Goal: Book appointment/travel/reservation

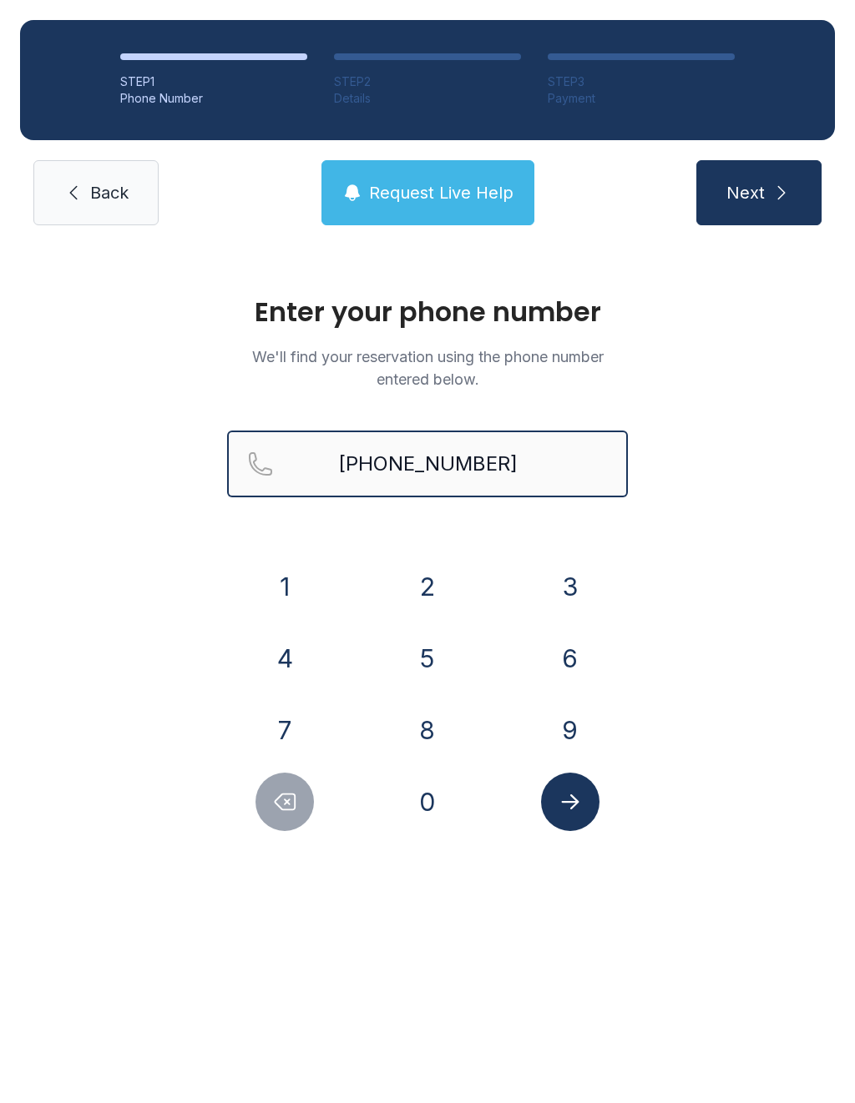
click at [513, 477] on input "[PHONE_NUMBER]" at bounding box center [427, 464] width 401 height 67
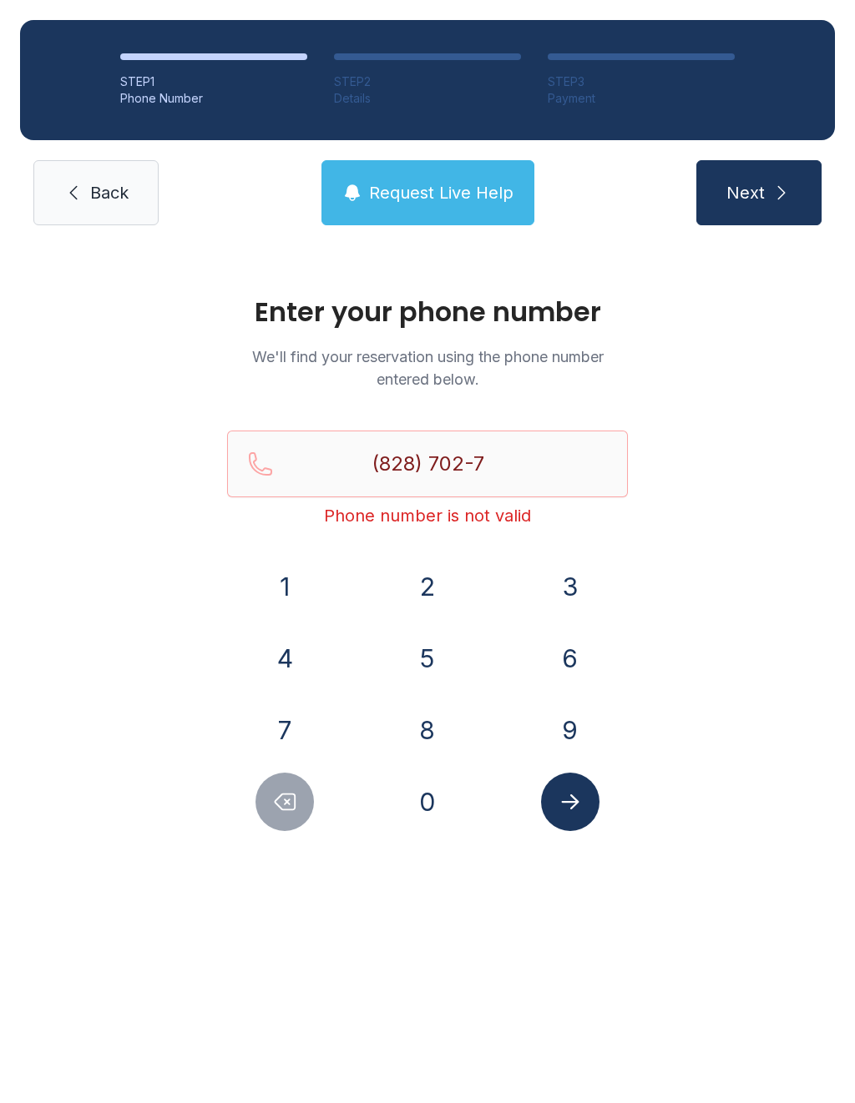
click at [667, 748] on div "Enter your phone number We'll find your reservation using the phone number ente…" at bounding box center [427, 571] width 855 height 653
click at [807, 857] on div "Enter your phone number We'll find your reservation using the phone number ente…" at bounding box center [427, 571] width 855 height 653
click at [508, 472] on input "(828) 702-7" at bounding box center [427, 464] width 401 height 67
click at [287, 734] on button "7" at bounding box center [284, 730] width 58 height 58
click at [285, 579] on button "1" at bounding box center [284, 587] width 58 height 58
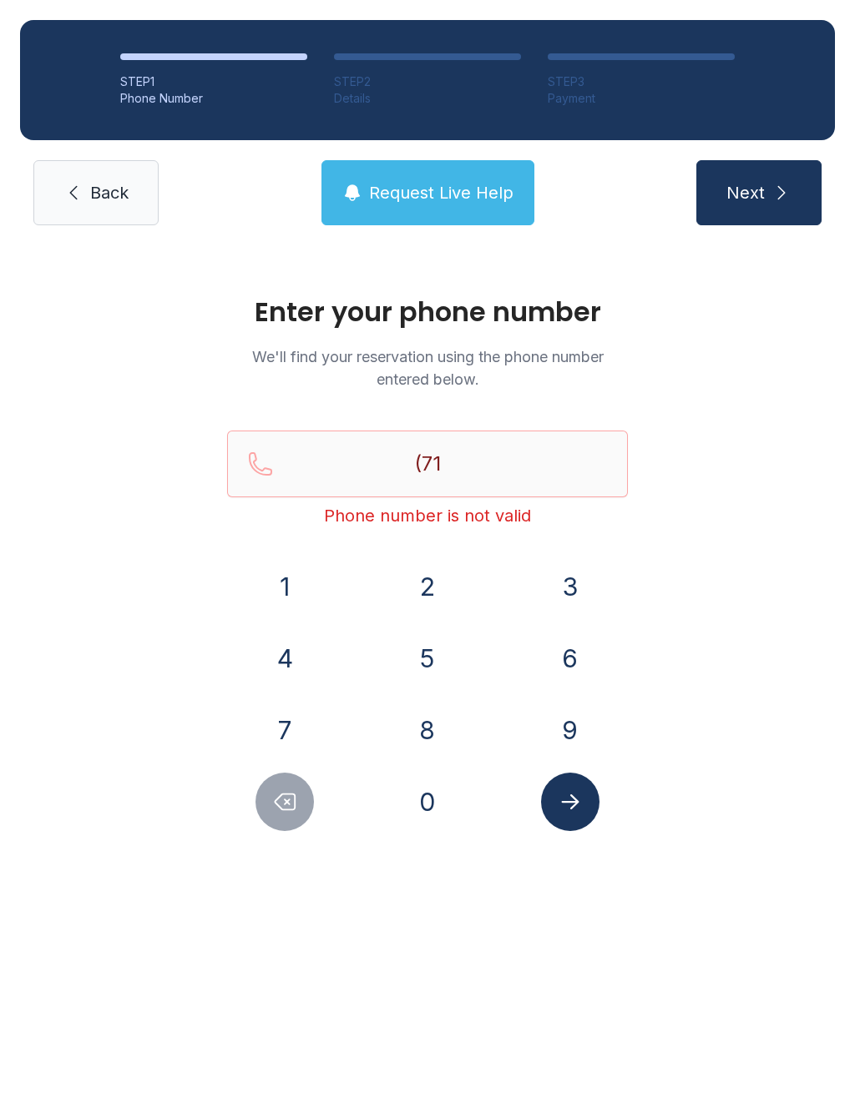
click at [288, 672] on button "4" at bounding box center [284, 658] width 58 height 58
click at [422, 733] on button "8" at bounding box center [427, 730] width 58 height 58
click at [582, 663] on button "6" at bounding box center [570, 658] width 58 height 58
click at [299, 661] on button "4" at bounding box center [284, 658] width 58 height 58
click at [426, 740] on button "8" at bounding box center [427, 730] width 58 height 58
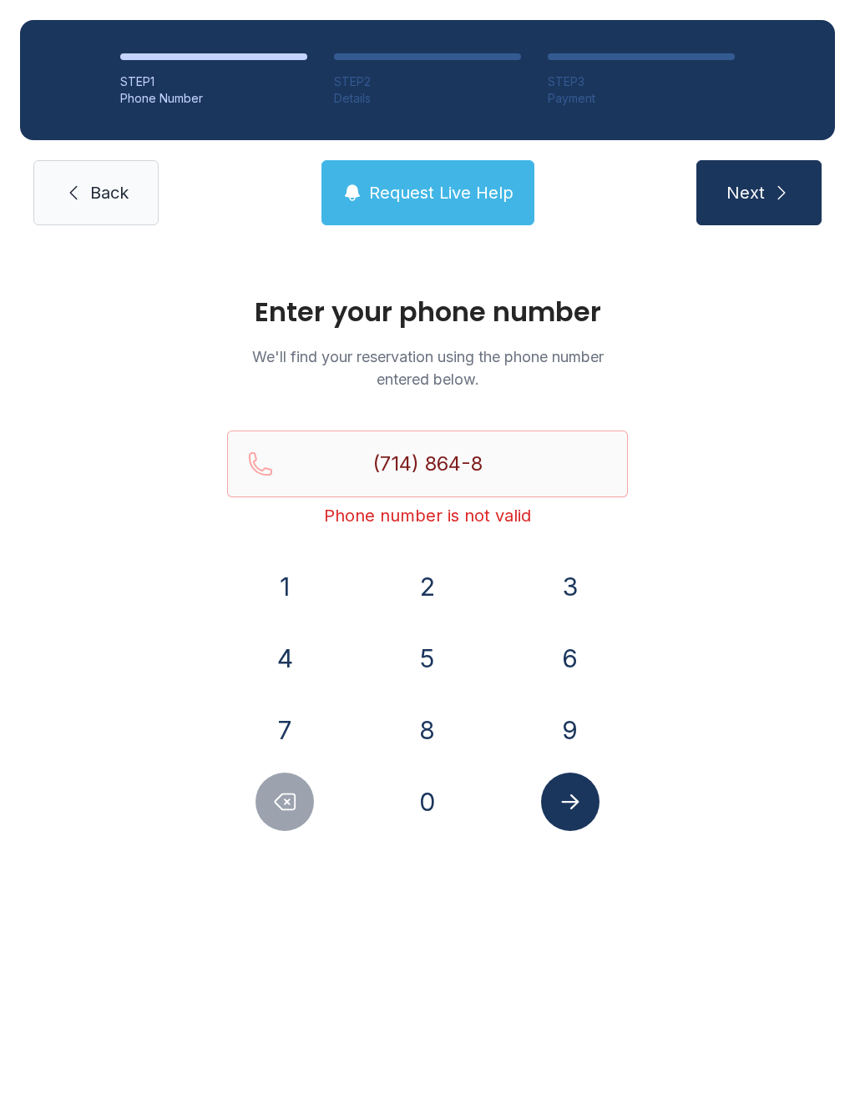
click at [275, 746] on button "7" at bounding box center [284, 730] width 58 height 58
click at [427, 728] on button "8" at bounding box center [427, 730] width 58 height 58
click at [277, 727] on button "7" at bounding box center [284, 730] width 58 height 58
type input "[PHONE_NUMBER]"
click at [747, 235] on div "STEP 1 Phone Number STEP 2 Details STEP 3 Payment Back Request Live Help Next" at bounding box center [427, 122] width 855 height 245
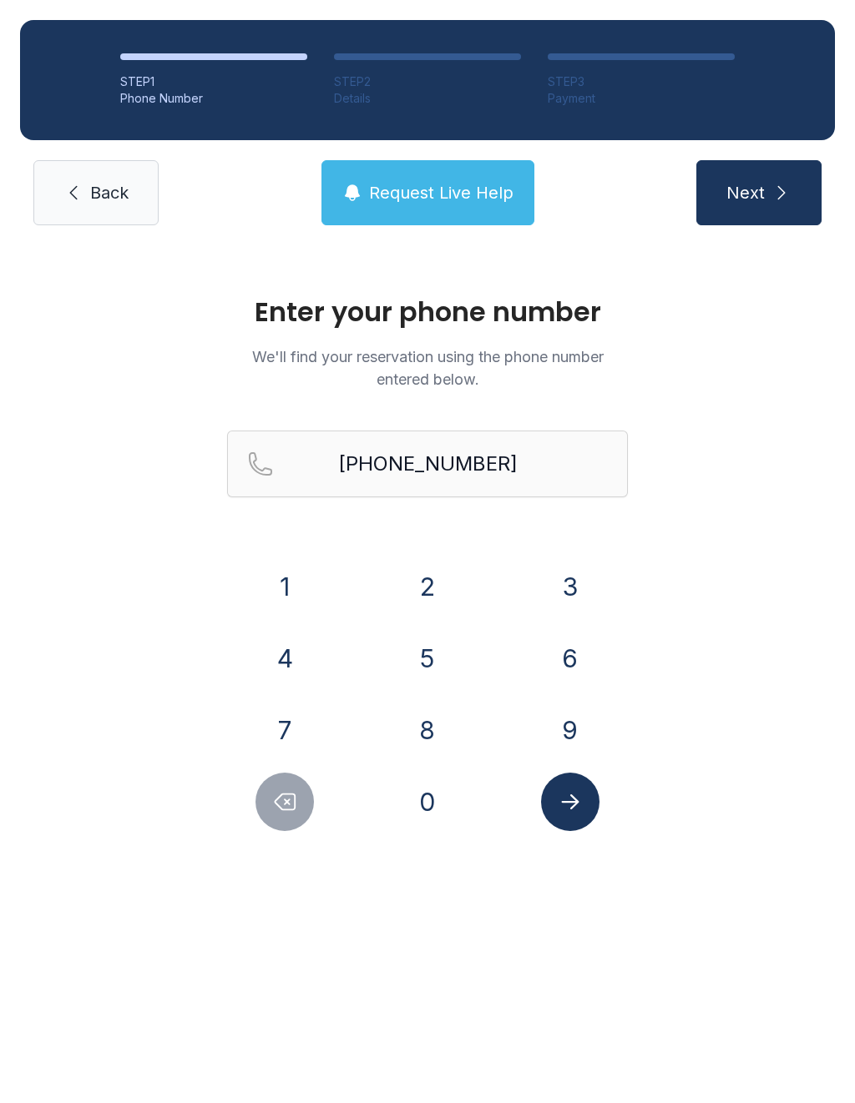
click at [748, 186] on span "Next" at bounding box center [745, 192] width 38 height 23
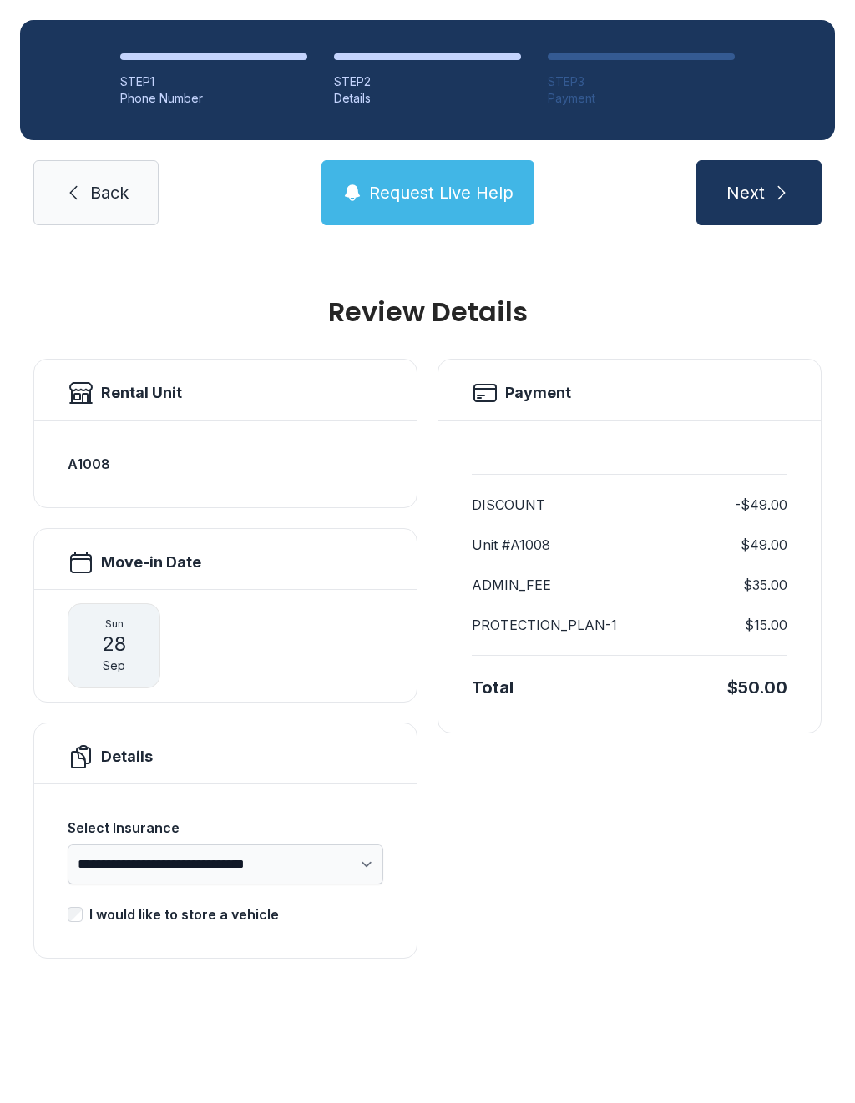
click at [465, 985] on div "**********" at bounding box center [427, 635] width 855 height 780
click at [766, 197] on button "Next" at bounding box center [758, 192] width 125 height 65
